Goal: Check status: Check status

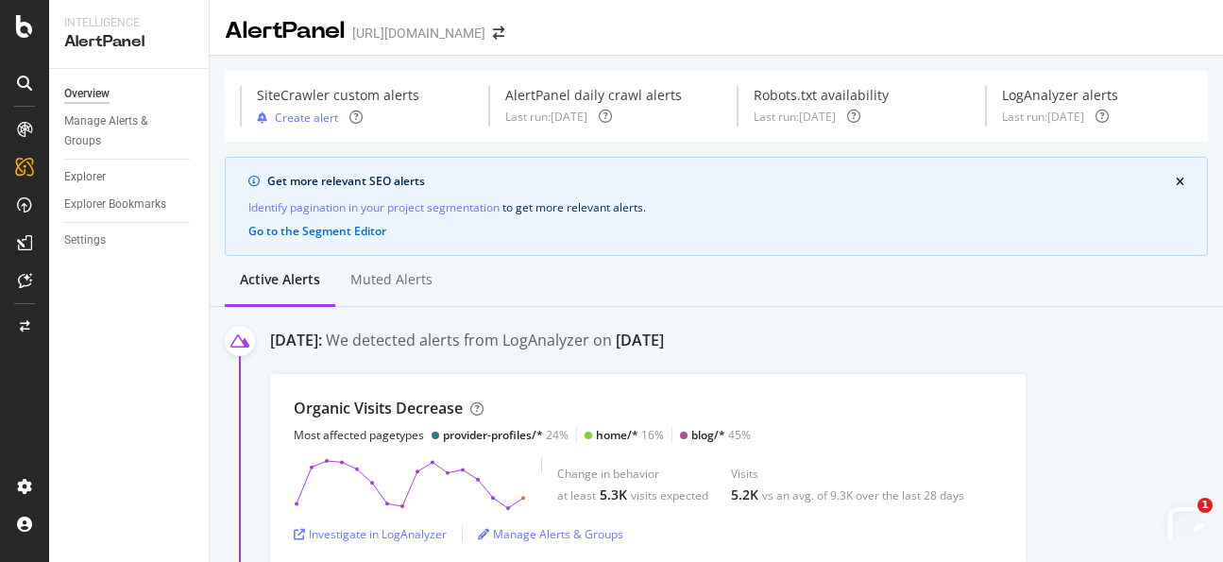
scroll to position [1403, 0]
